Goal: Navigation & Orientation: Find specific page/section

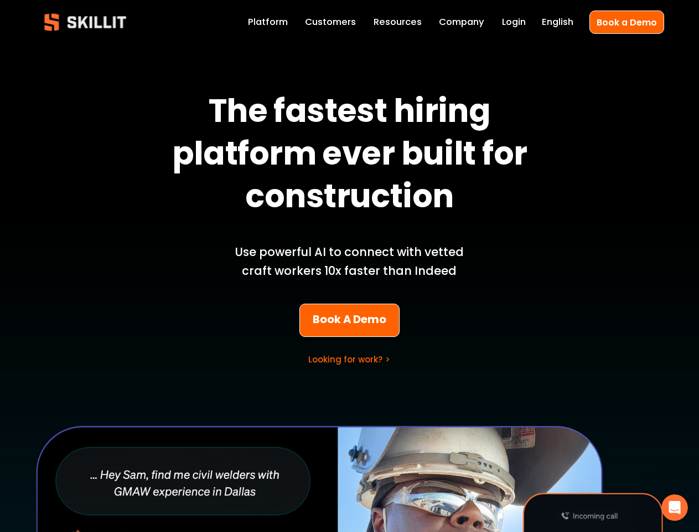
click at [349, 266] on p "Use powerful AI to connect with vetted craft workers 10x faster than Indeed" at bounding box center [349, 262] width 259 height 38
click at [675, 507] on icon "Open Intercom Messenger" at bounding box center [675, 507] width 18 height 18
